Goal: Task Accomplishment & Management: Complete application form

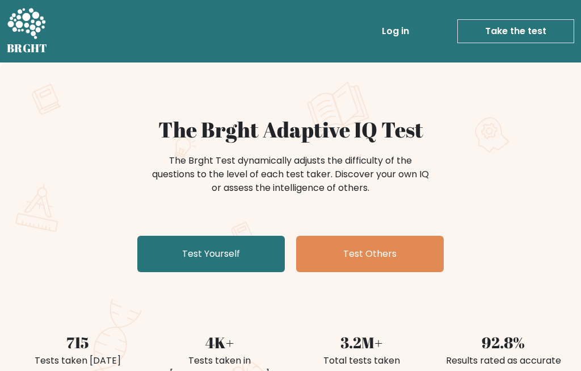
click at [224, 251] on link "Test Yourself" at bounding box center [211, 254] width 148 height 36
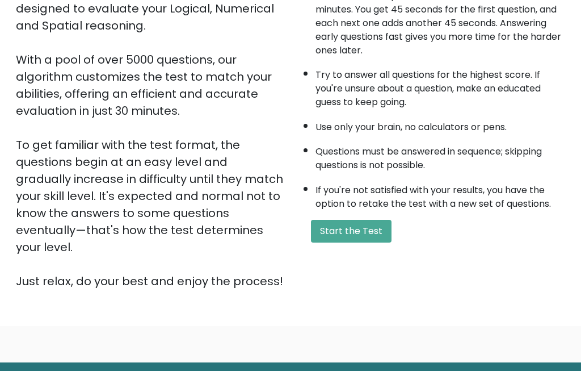
scroll to position [161, 0]
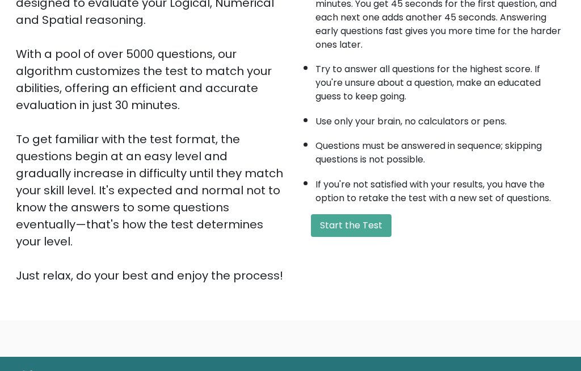
click at [354, 215] on button "Start the Test" at bounding box center [351, 226] width 81 height 23
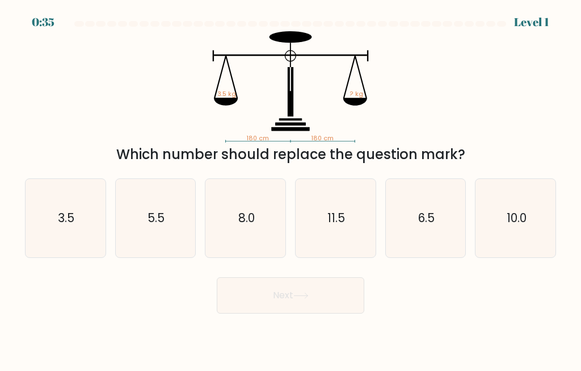
click at [56, 247] on icon "3.5" at bounding box center [65, 218] width 78 height 78
click at [291, 188] on input "a. 3.5" at bounding box center [291, 187] width 1 height 3
radio input "true"
click at [289, 300] on button "Next" at bounding box center [291, 295] width 148 height 36
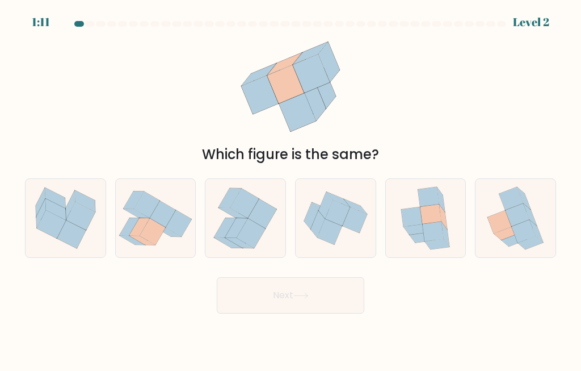
click at [515, 226] on icon at bounding box center [518, 214] width 24 height 23
click at [291, 188] on input "f." at bounding box center [291, 187] width 1 height 3
radio input "true"
click at [299, 304] on button "Next" at bounding box center [291, 295] width 148 height 36
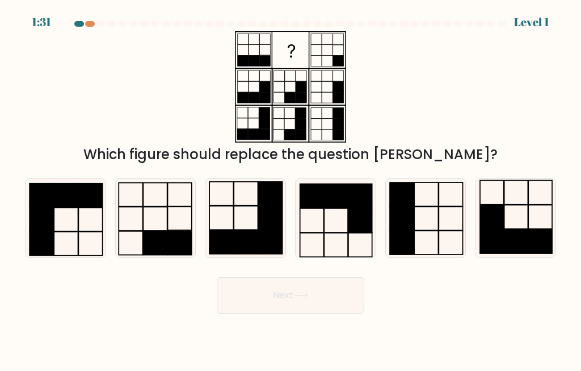
click at [158, 231] on icon at bounding box center [155, 218] width 78 height 78
click at [291, 188] on input "b." at bounding box center [291, 187] width 1 height 3
radio input "true"
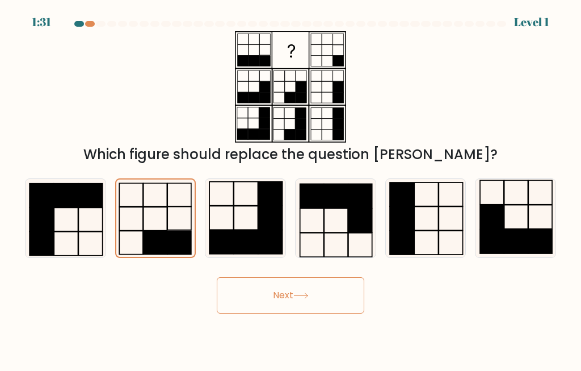
click at [261, 290] on button "Next" at bounding box center [291, 295] width 148 height 36
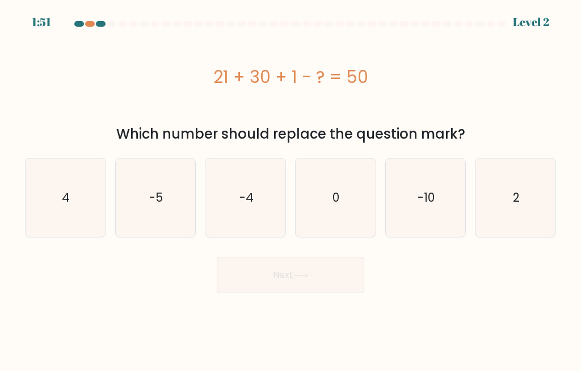
click at [523, 209] on icon "2" at bounding box center [516, 197] width 78 height 78
click at [291, 188] on input "f. 2" at bounding box center [291, 187] width 1 height 3
radio input "true"
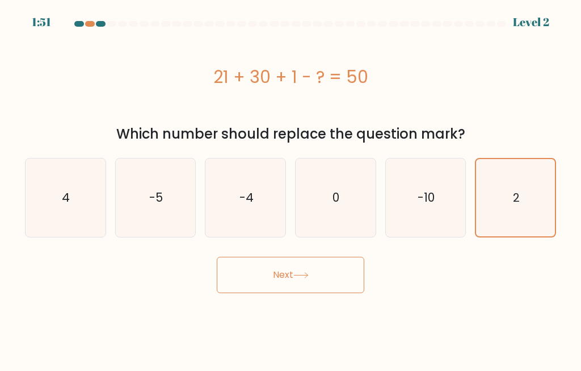
click at [319, 280] on button "Next" at bounding box center [291, 275] width 148 height 36
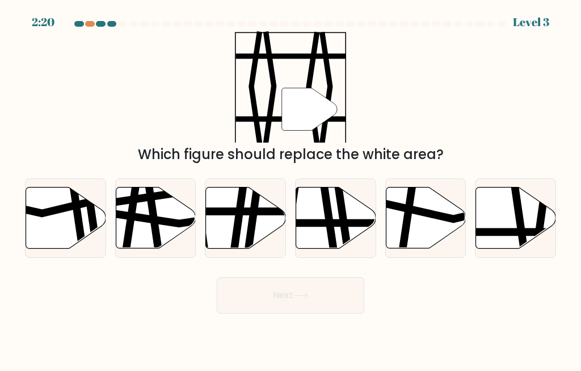
click at [505, 225] on icon at bounding box center [516, 217] width 80 height 61
click at [291, 188] on input "f." at bounding box center [291, 187] width 1 height 3
radio input "true"
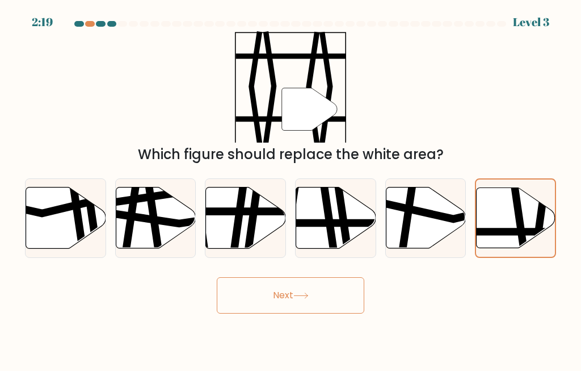
click at [285, 297] on button "Next" at bounding box center [291, 295] width 148 height 36
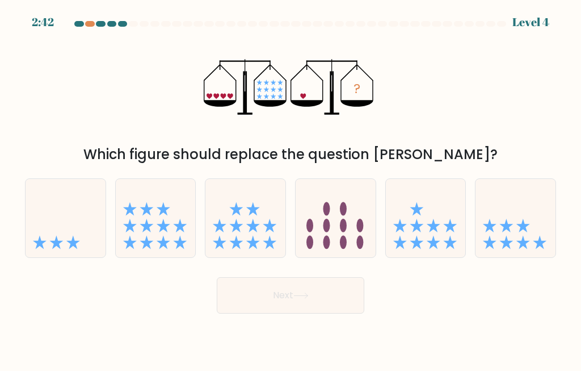
click at [58, 238] on icon at bounding box center [66, 218] width 80 height 66
click at [291, 188] on input "a." at bounding box center [291, 187] width 1 height 3
radio input "true"
click at [274, 312] on button "Next" at bounding box center [291, 295] width 148 height 36
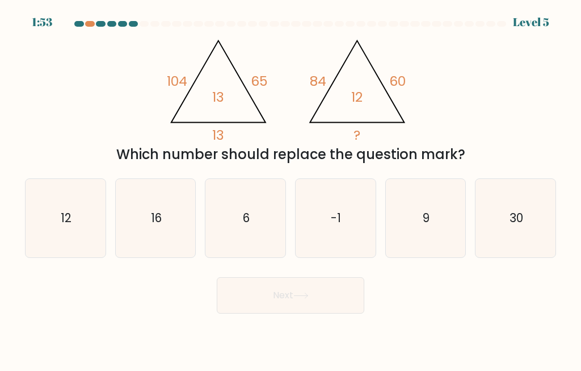
click at [52, 216] on icon "12" at bounding box center [65, 218] width 78 height 78
click at [291, 188] on input "a. 12" at bounding box center [291, 187] width 1 height 3
radio input "true"
click at [275, 312] on button "Next" at bounding box center [291, 295] width 148 height 36
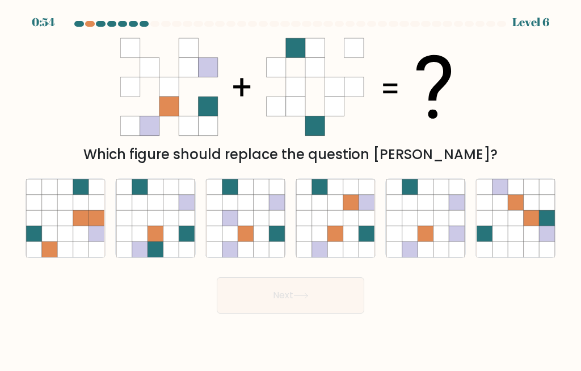
click at [253, 225] on icon at bounding box center [245, 217] width 15 height 15
click at [291, 188] on input "c." at bounding box center [291, 187] width 1 height 3
radio input "true"
click at [282, 292] on button "Next" at bounding box center [291, 295] width 148 height 36
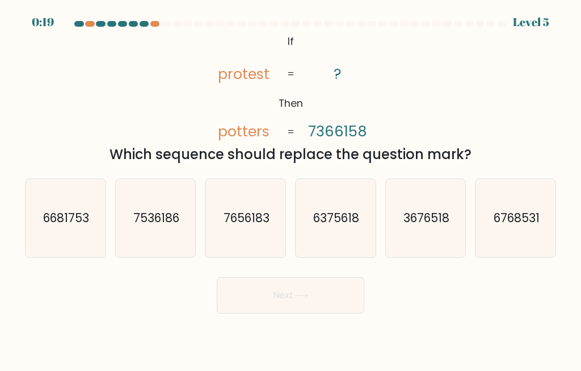
click at [154, 221] on icon "7536186" at bounding box center [155, 218] width 78 height 78
click at [291, 188] on input "b. 7536186" at bounding box center [291, 187] width 1 height 3
radio input "true"
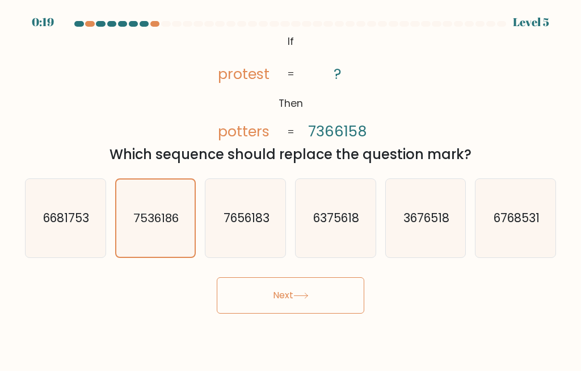
click at [311, 290] on button "Next" at bounding box center [291, 295] width 148 height 36
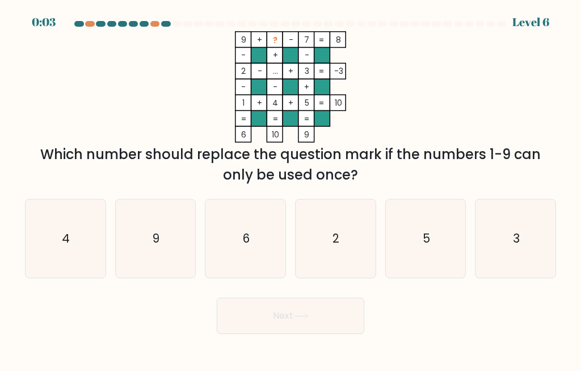
click at [251, 270] on icon "6" at bounding box center [246, 238] width 78 height 78
click at [291, 188] on input "c. 6" at bounding box center [291, 187] width 1 height 3
radio input "true"
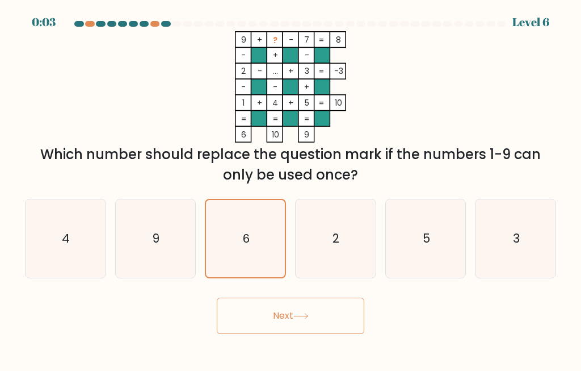
click at [259, 320] on button "Next" at bounding box center [291, 315] width 148 height 36
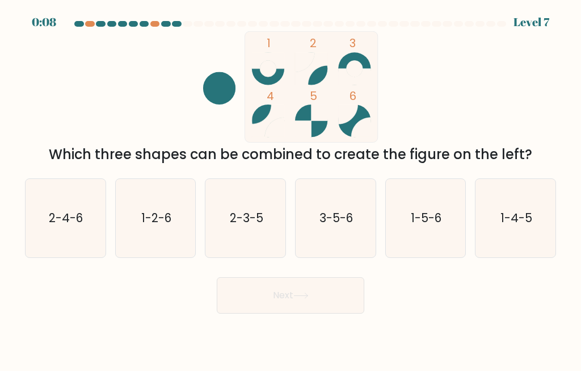
click at [65, 226] on text "2-4-6" at bounding box center [66, 217] width 34 height 16
click at [291, 188] on input "a. 2-4-6" at bounding box center [291, 187] width 1 height 3
radio input "true"
click at [329, 303] on button "Next" at bounding box center [291, 295] width 148 height 36
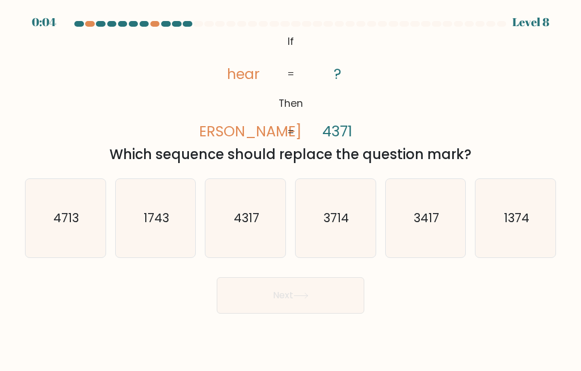
click at [339, 226] on text "3714" at bounding box center [337, 217] width 26 height 16
click at [291, 188] on input "d. 3714" at bounding box center [291, 187] width 1 height 3
radio input "true"
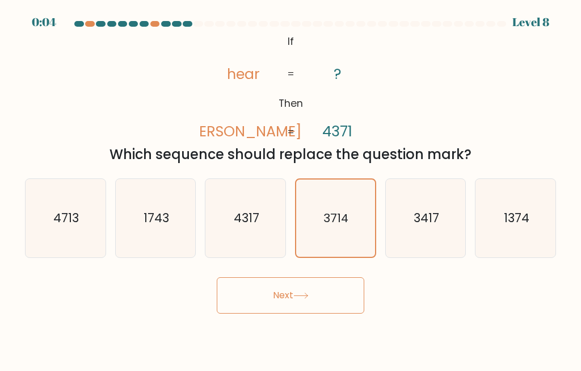
click at [316, 313] on button "Next" at bounding box center [291, 295] width 148 height 36
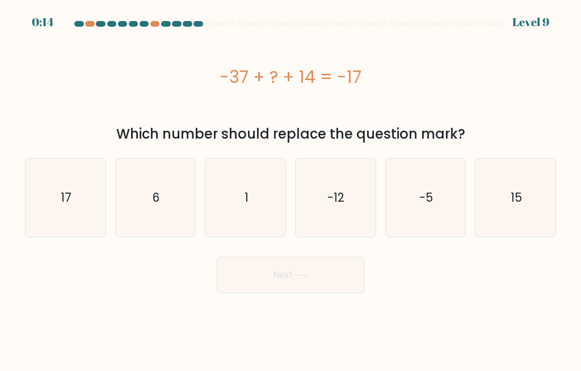
click at [169, 202] on icon "6" at bounding box center [155, 197] width 78 height 78
click at [291, 188] on input "b. 6" at bounding box center [291, 187] width 1 height 3
radio input "true"
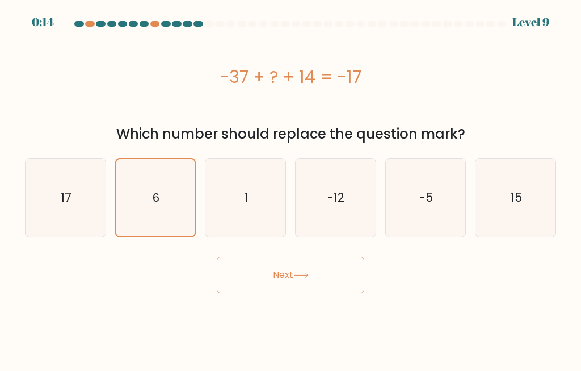
click at [338, 266] on button "Next" at bounding box center [291, 275] width 148 height 36
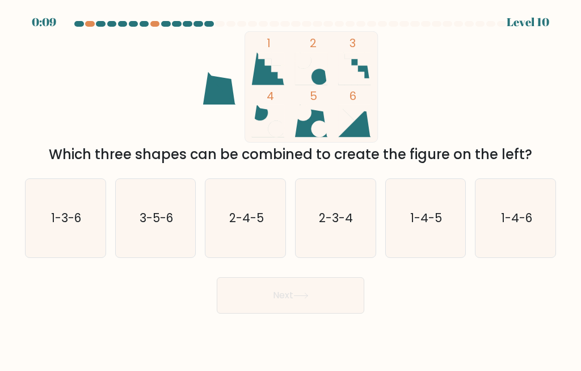
click at [64, 221] on icon "1-3-6" at bounding box center [65, 218] width 78 height 78
click at [291, 188] on input "a. 1-3-6" at bounding box center [291, 187] width 1 height 3
radio input "true"
click at [308, 313] on button "Next" at bounding box center [291, 295] width 148 height 36
